Goal: Information Seeking & Learning: Check status

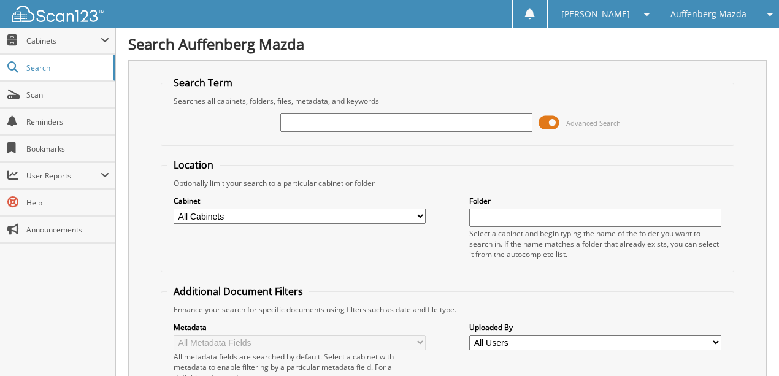
click at [340, 121] on input "text" at bounding box center [406, 122] width 252 height 18
type input "515198"
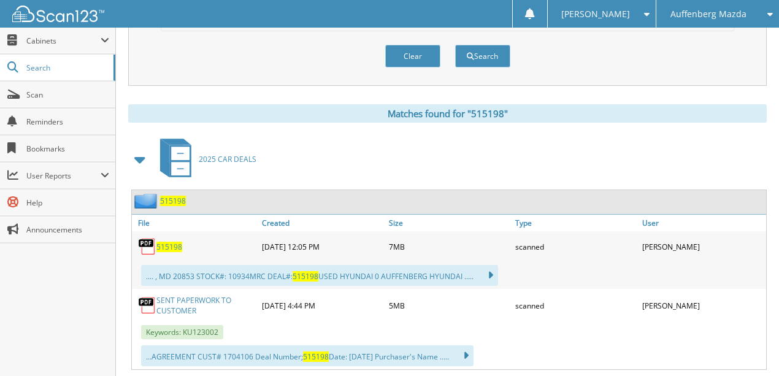
scroll to position [491, 0]
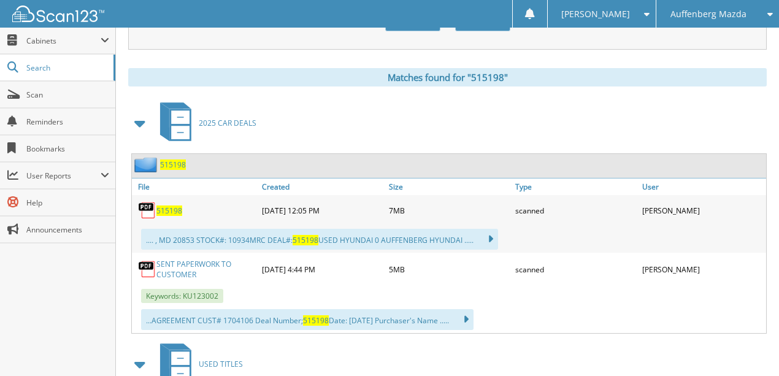
click at [172, 259] on link "SENT PAPERWORK TO CUSTOMER" at bounding box center [205, 269] width 99 height 21
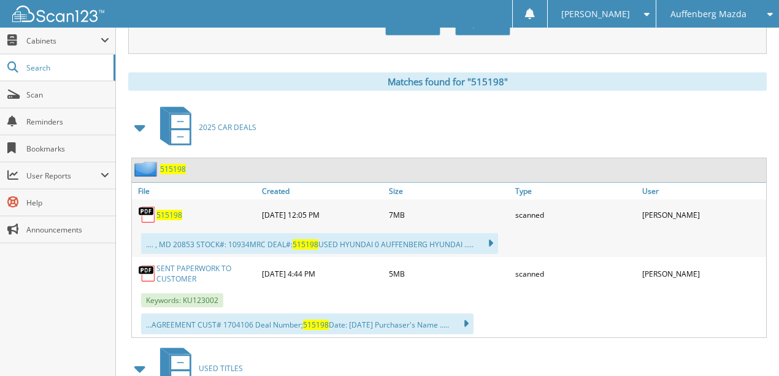
scroll to position [499, 0]
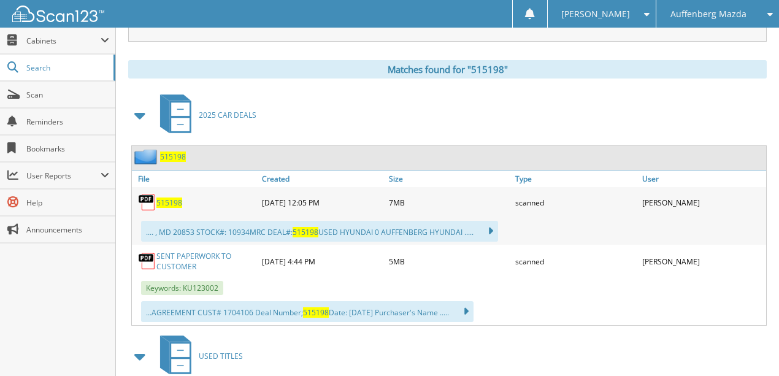
click at [171, 152] on span "515198" at bounding box center [173, 157] width 26 height 10
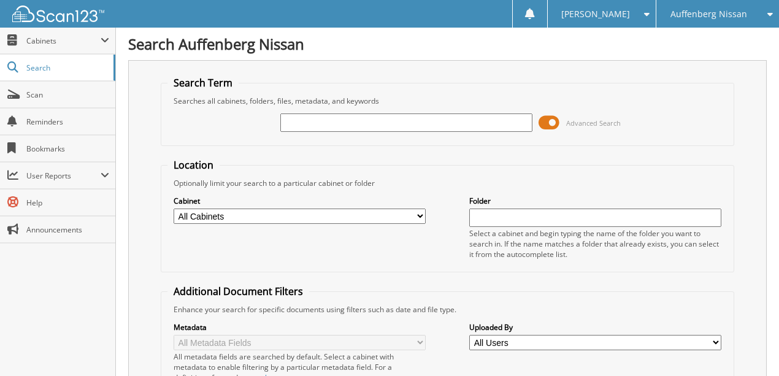
click at [319, 125] on input "text" at bounding box center [406, 122] width 252 height 18
type input "52438"
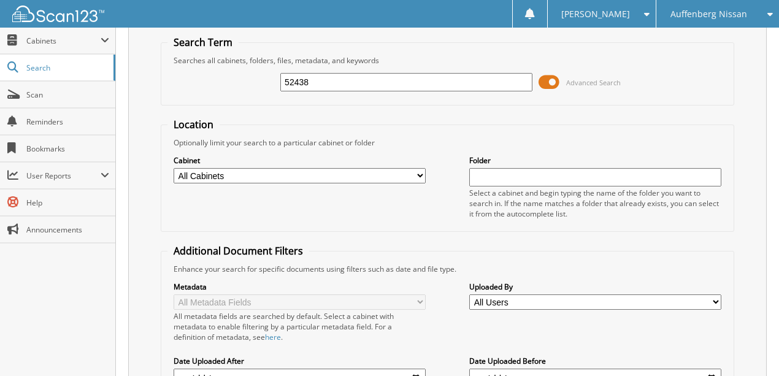
click at [719, 12] on span "Auffenberg Nissan" at bounding box center [709, 13] width 77 height 7
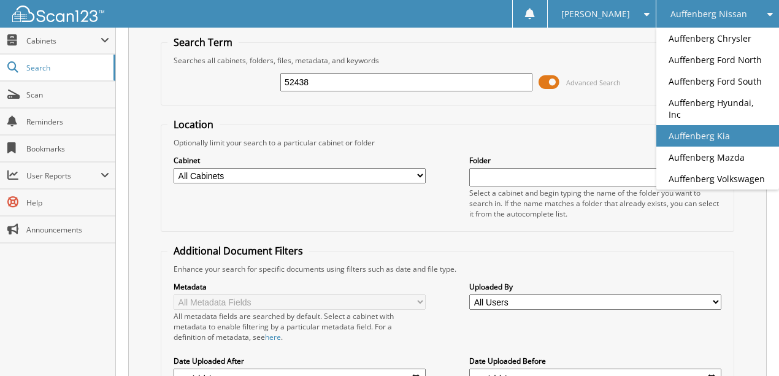
click at [733, 125] on link "Auffenberg Kia" at bounding box center [717, 135] width 123 height 21
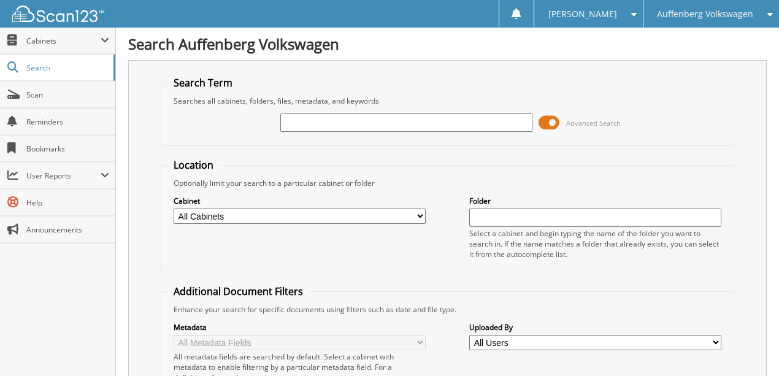
click at [348, 123] on input "text" at bounding box center [406, 122] width 252 height 18
type input "230667"
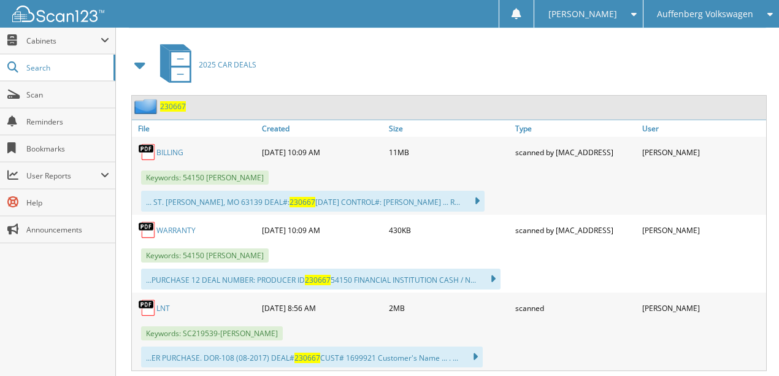
scroll to position [566, 0]
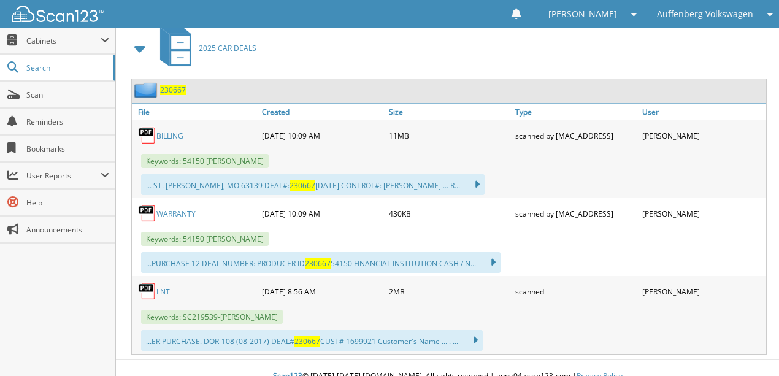
click at [164, 287] on link "LNT" at bounding box center [162, 292] width 13 height 10
click at [166, 131] on link "BILLING" at bounding box center [169, 136] width 27 height 10
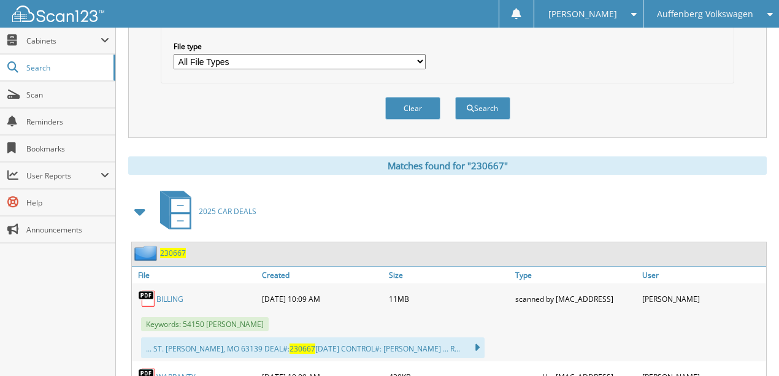
scroll to position [239, 0]
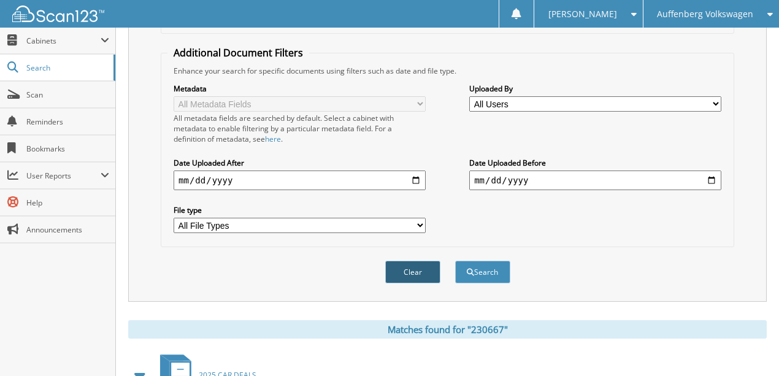
click at [409, 261] on button "Clear" at bounding box center [412, 272] width 55 height 23
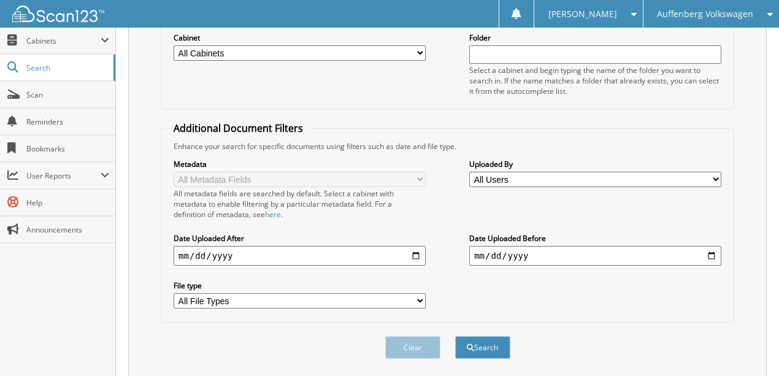
scroll to position [148, 0]
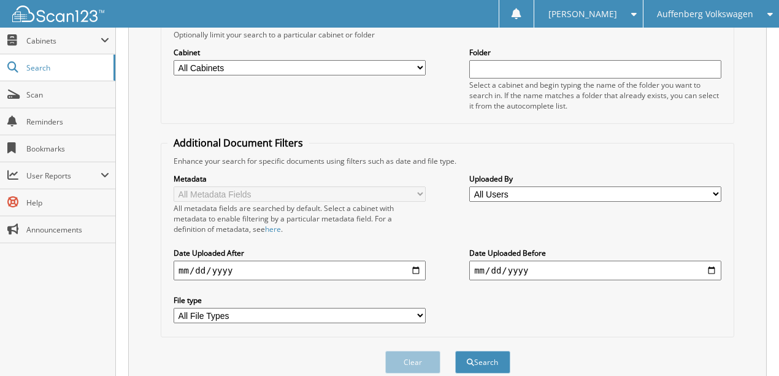
click at [704, 17] on span "Auffenberg Volkswagen" at bounding box center [705, 13] width 96 height 7
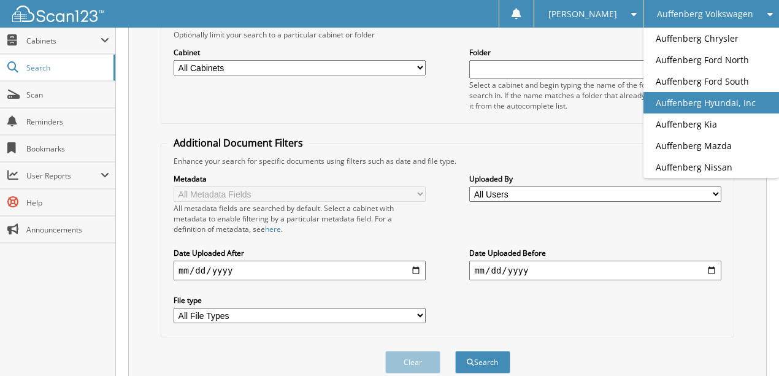
click at [703, 105] on link "Auffenberg Hyundai, Inc" at bounding box center [712, 102] width 136 height 21
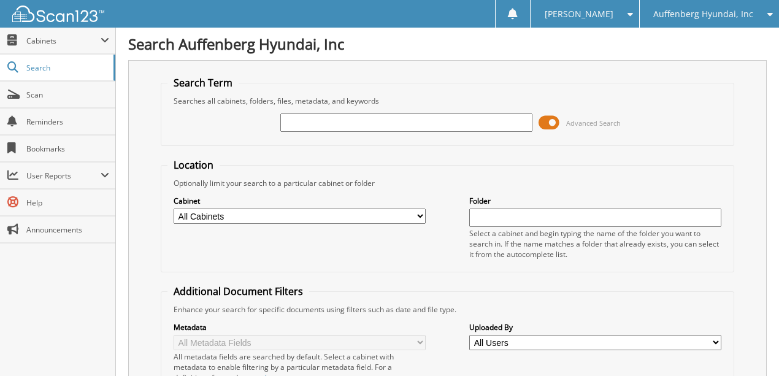
click at [315, 124] on input "text" at bounding box center [406, 122] width 252 height 18
type input "324886"
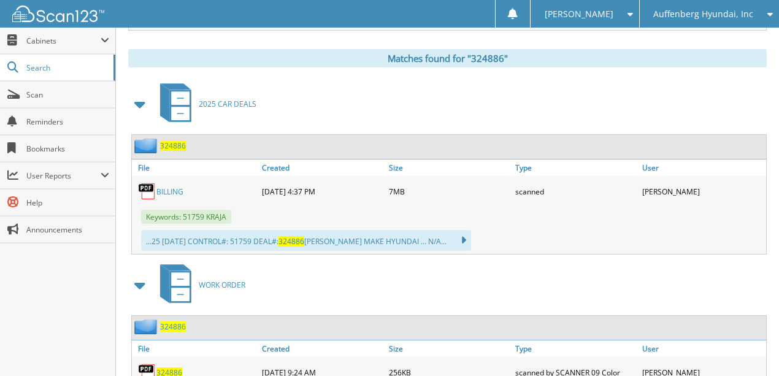
scroll to position [531, 0]
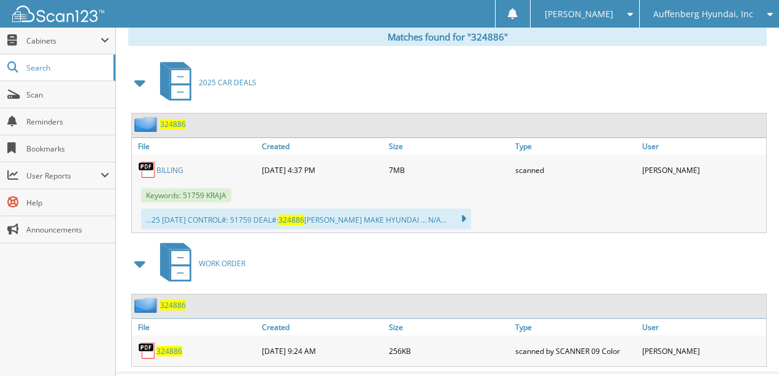
click at [177, 119] on span "324886" at bounding box center [173, 124] width 26 height 10
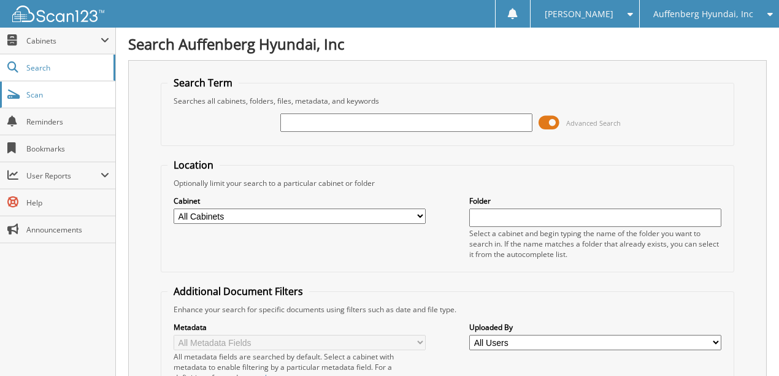
click at [36, 97] on span "Scan" at bounding box center [67, 95] width 83 height 10
click at [317, 117] on input "text" at bounding box center [406, 122] width 252 height 18
type input "JBB04933"
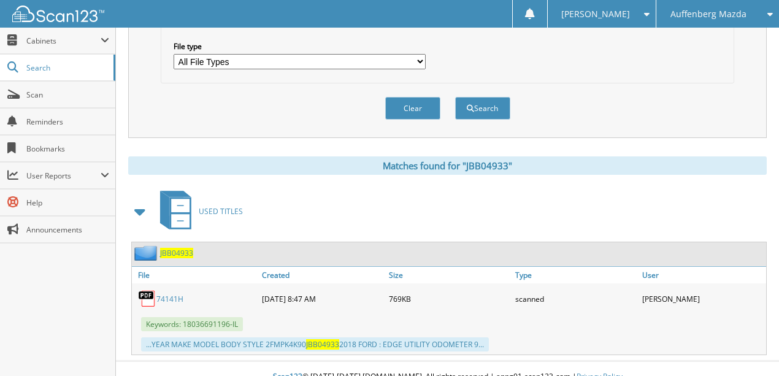
scroll to position [404, 0]
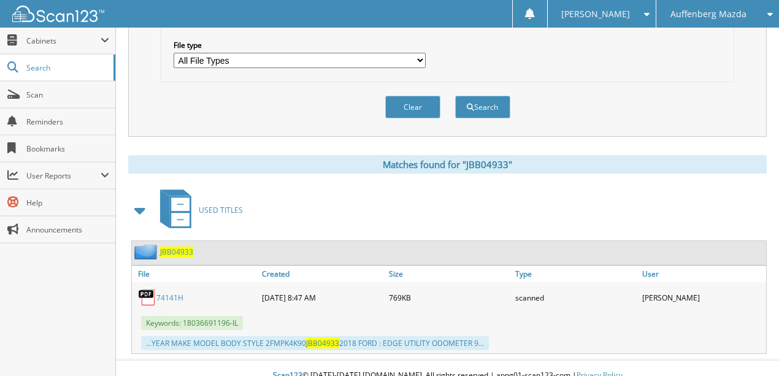
click at [166, 293] on link "74141H" at bounding box center [169, 298] width 27 height 10
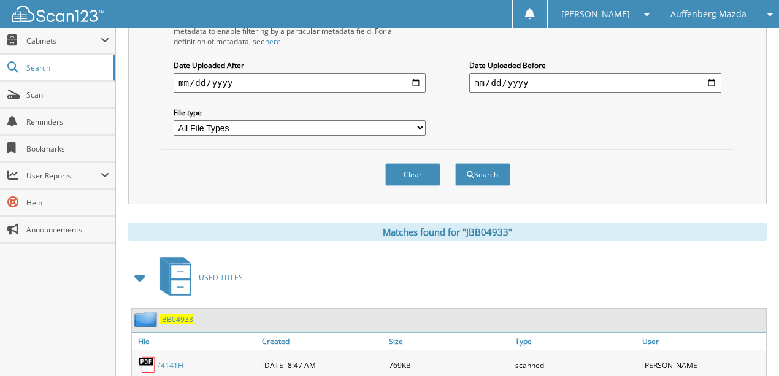
scroll to position [158, 0]
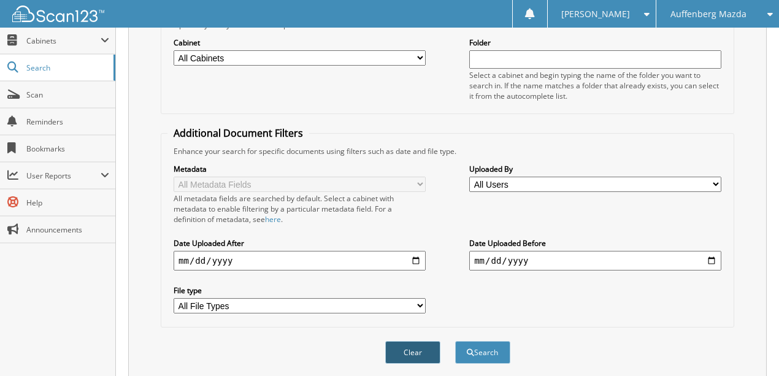
click at [406, 341] on button "Clear" at bounding box center [412, 352] width 55 height 23
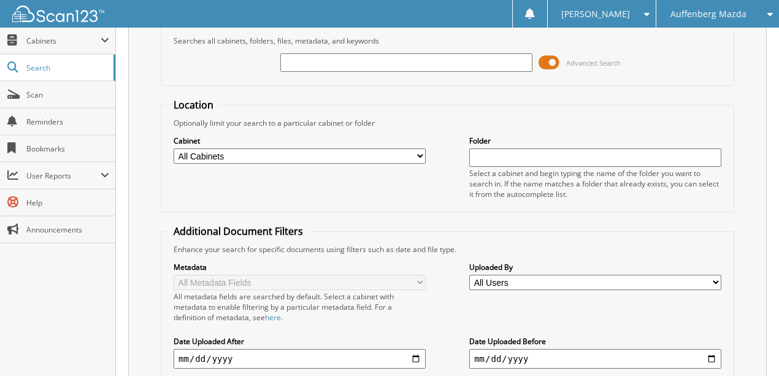
scroll to position [0, 0]
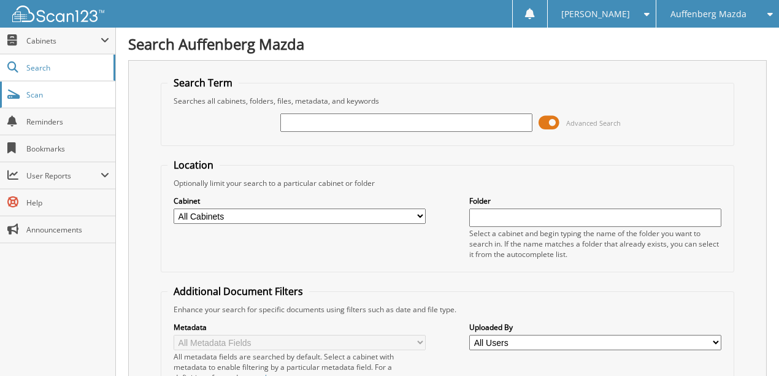
click at [58, 101] on link "Scan" at bounding box center [57, 95] width 115 height 26
